Goal: Navigation & Orientation: Find specific page/section

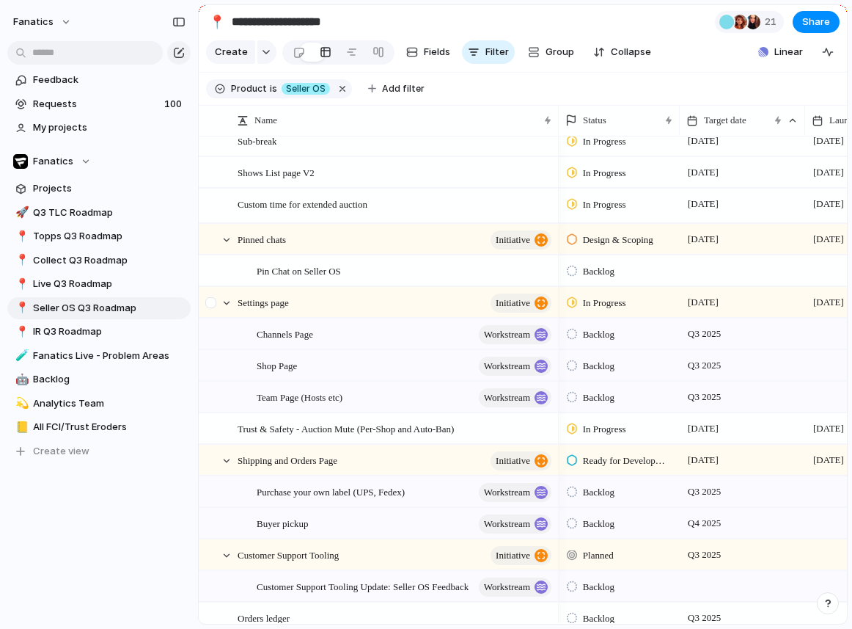
scroll to position [199, 0]
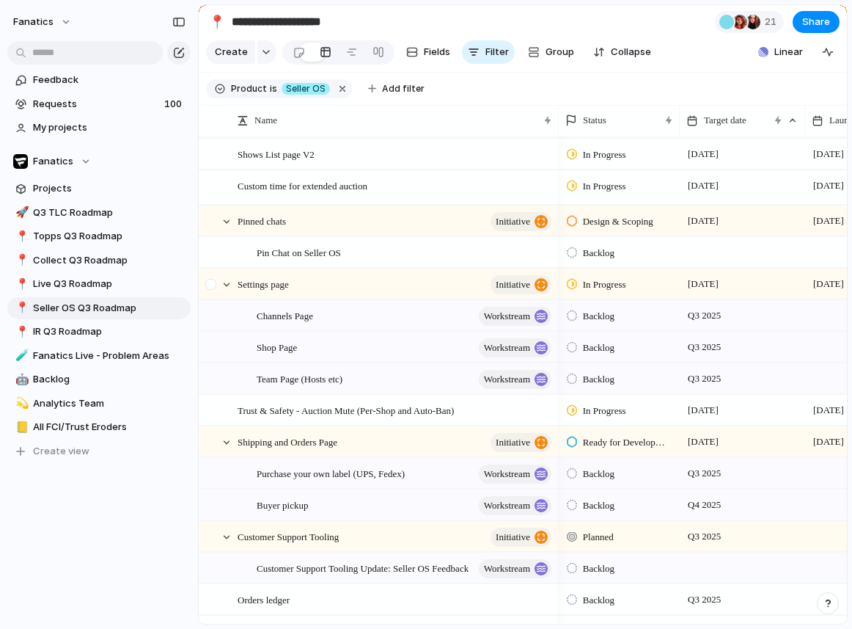
click at [221, 434] on div at bounding box center [212, 447] width 26 height 40
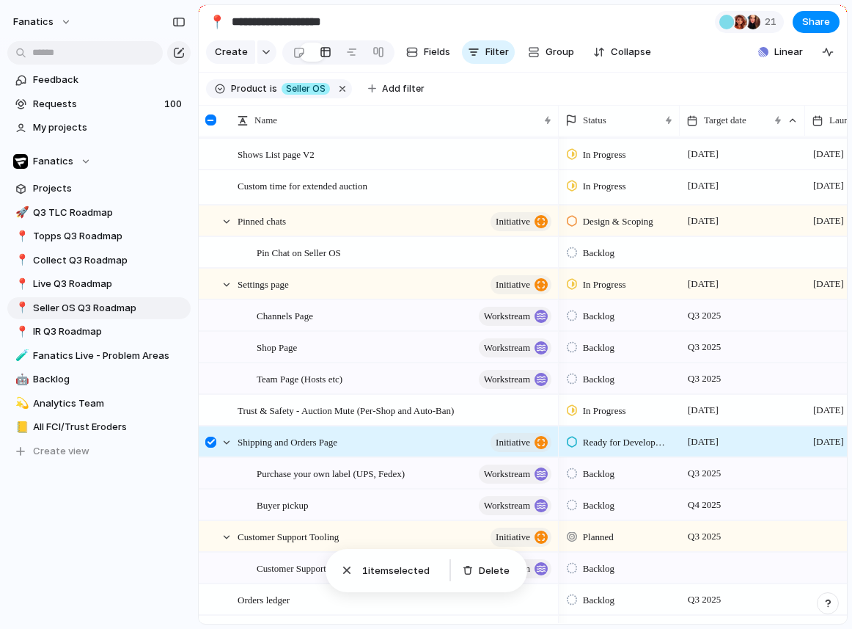
click at [210, 442] on div at bounding box center [210, 441] width 11 height 11
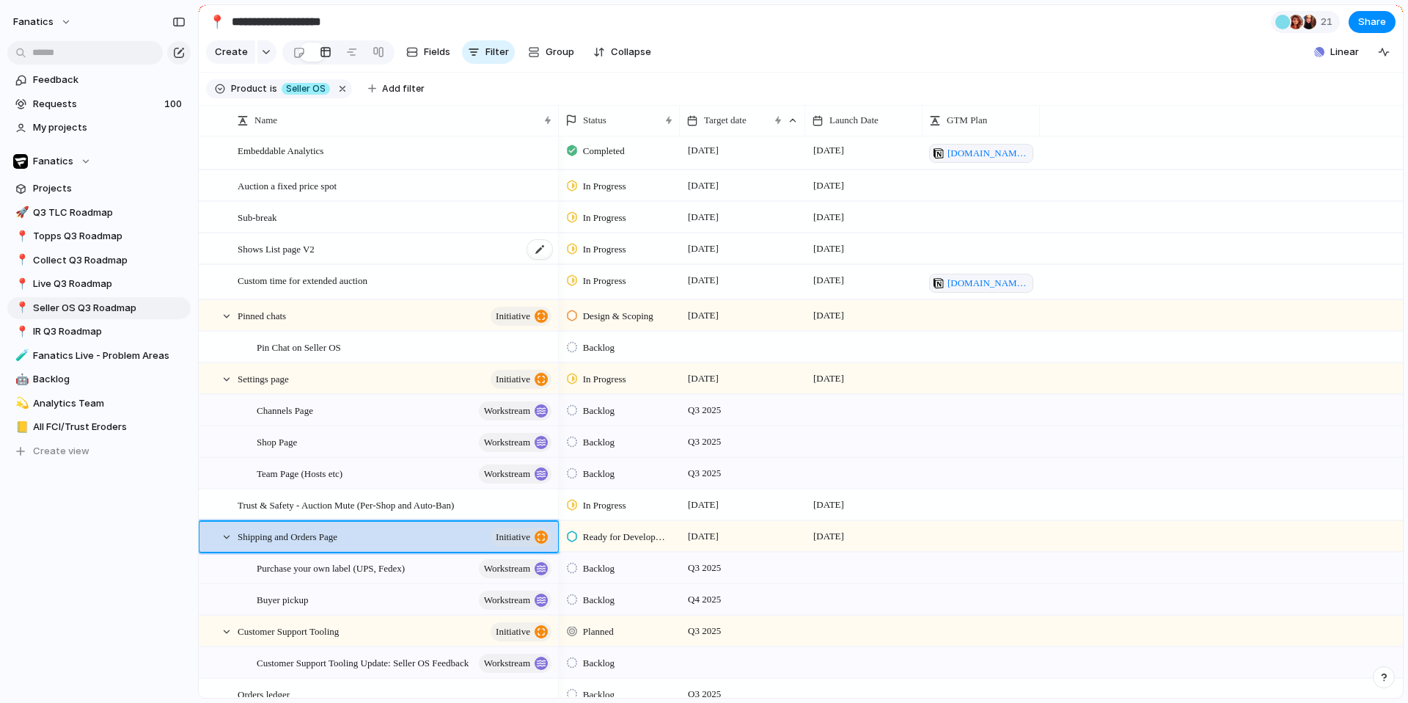
scroll to position [104, 0]
